Goal: Task Accomplishment & Management: Complete application form

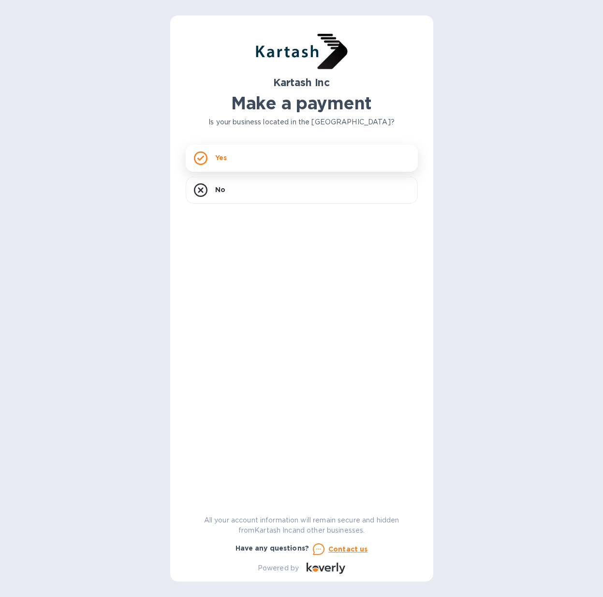
click at [219, 157] on p "Yes" at bounding box center [221, 158] width 12 height 10
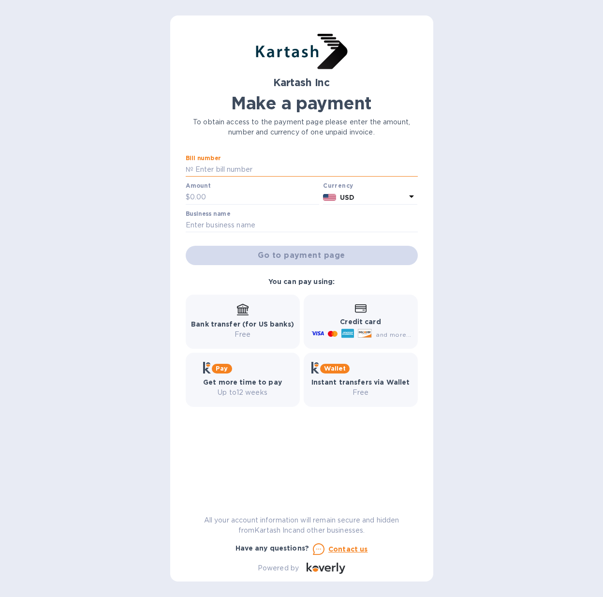
click at [218, 167] on input "text" at bounding box center [305, 170] width 224 height 15
type input "0109433"
type input "11,900.00"
click at [215, 229] on input "text" at bounding box center [302, 225] width 232 height 15
type input "[PERSON_NAME] Wholesale Inc."
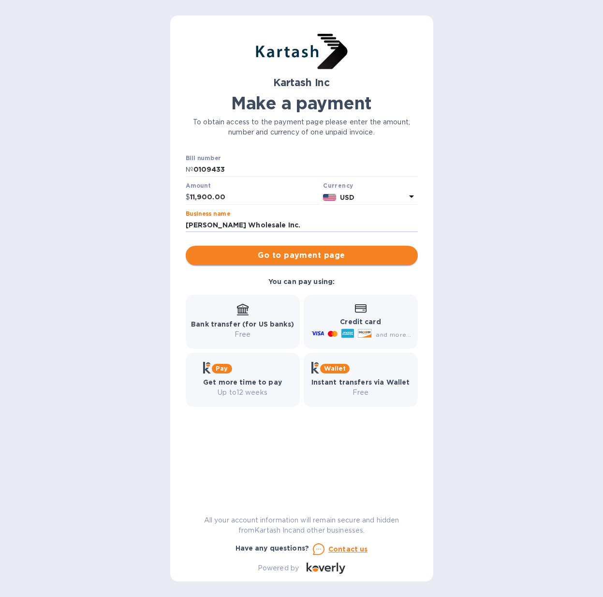
click at [281, 251] on span "Go to payment page" at bounding box center [301, 256] width 217 height 12
